Goal: Find specific page/section: Locate a particular part of the current website

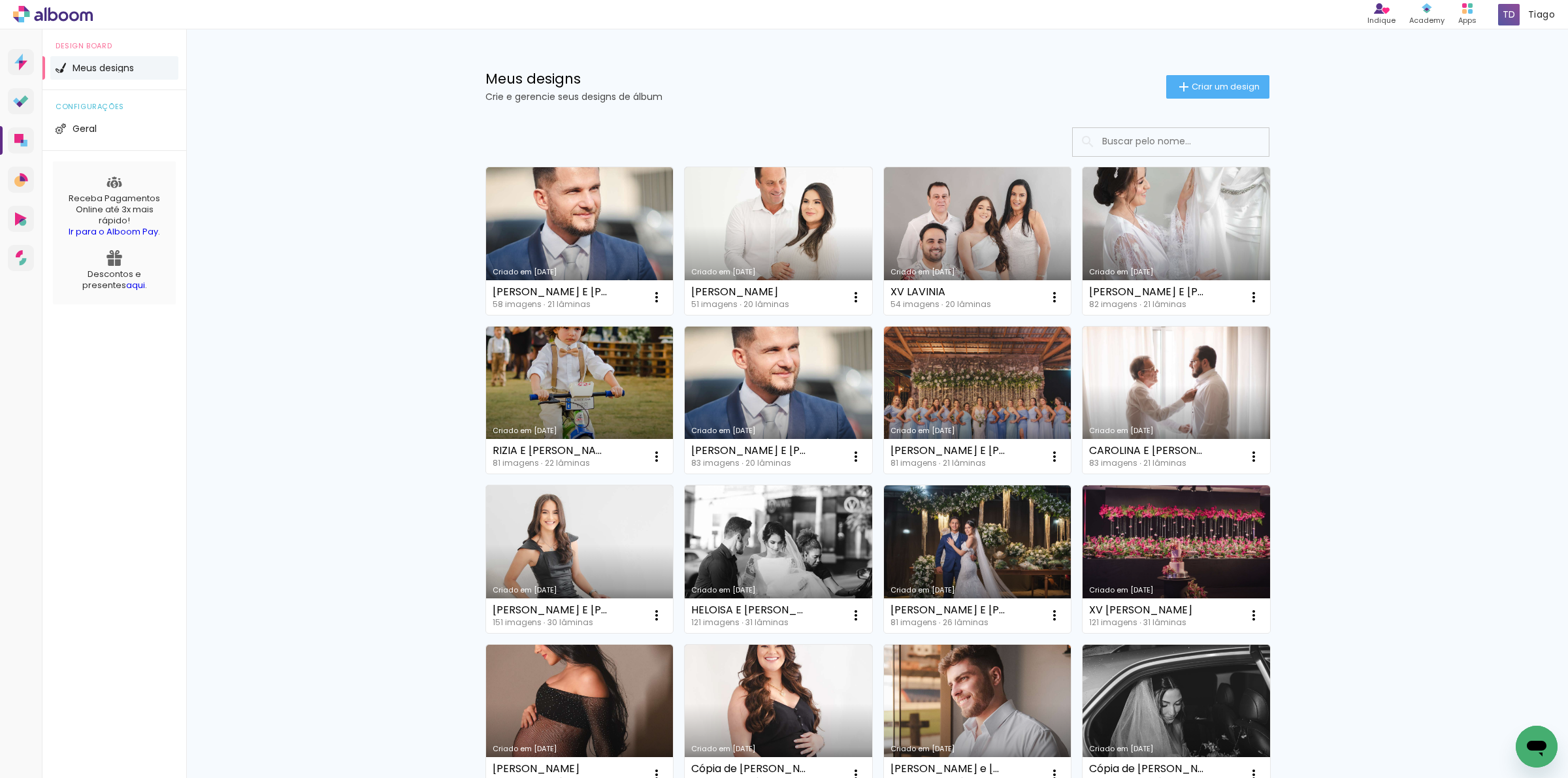
click at [1123, 151] on input at bounding box center [1188, 141] width 186 height 27
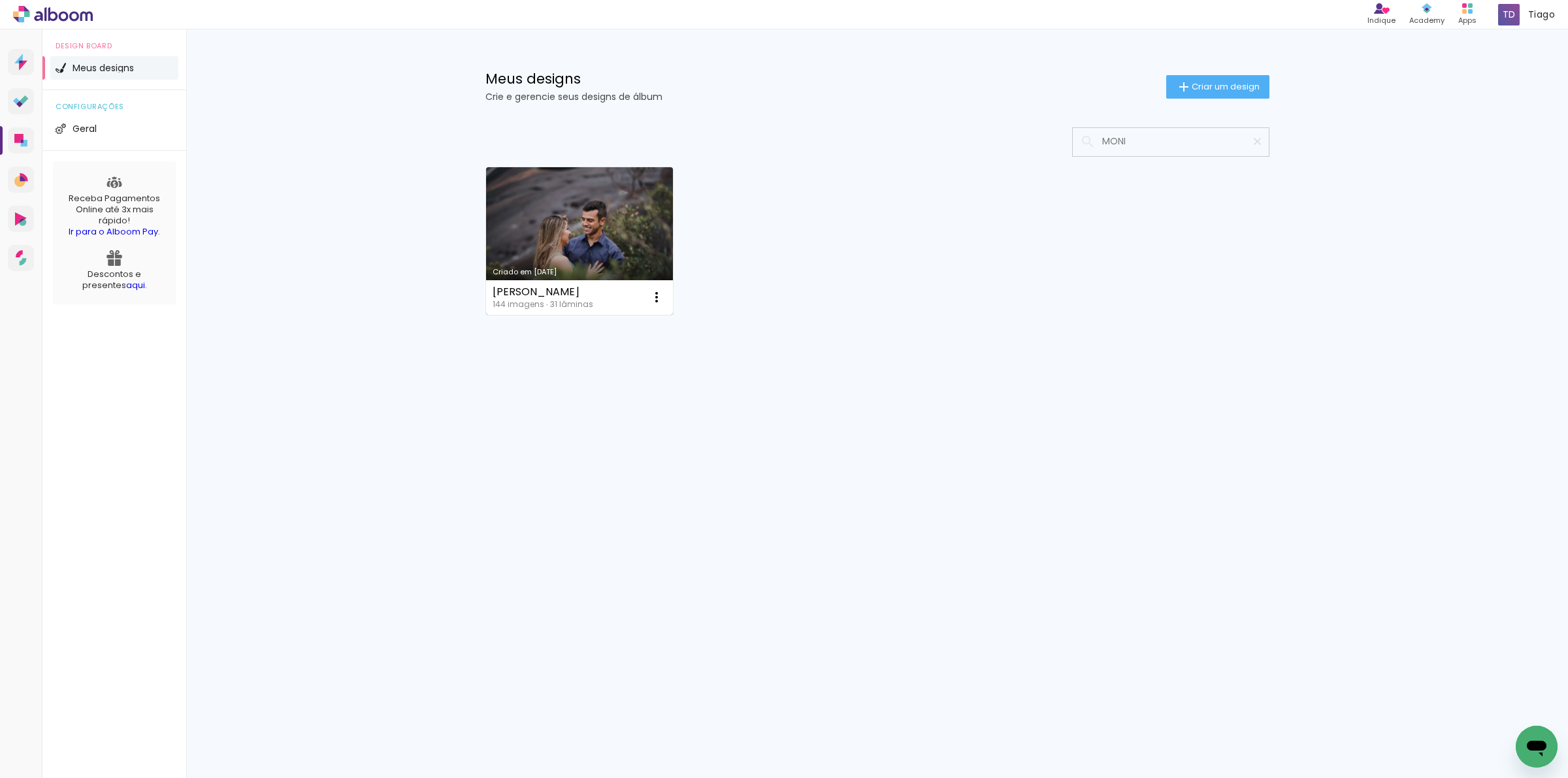
type input "MONI"
type paper-input "MONI"
click at [528, 227] on link "Criado em [DATE]" at bounding box center [580, 241] width 188 height 148
